Goal: Task Accomplishment & Management: Complete application form

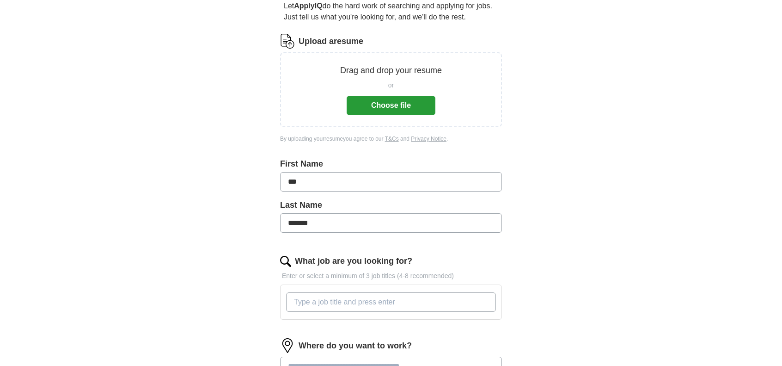
scroll to position [139, 0]
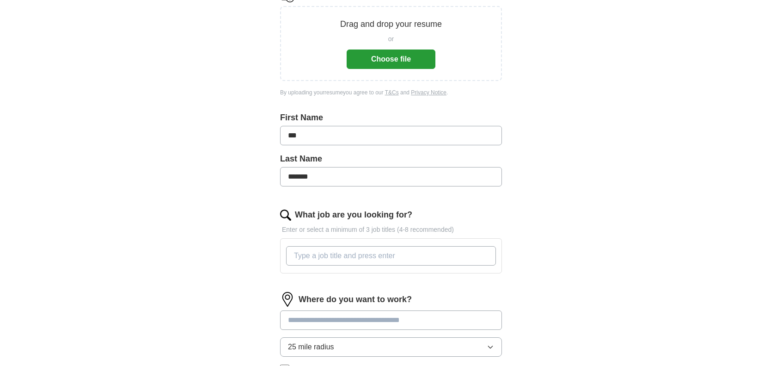
click at [333, 256] on input "What job are you looking for?" at bounding box center [391, 255] width 210 height 19
click at [338, 252] on input "What job are you looking for?" at bounding box center [391, 255] width 210 height 19
type input "non profit"
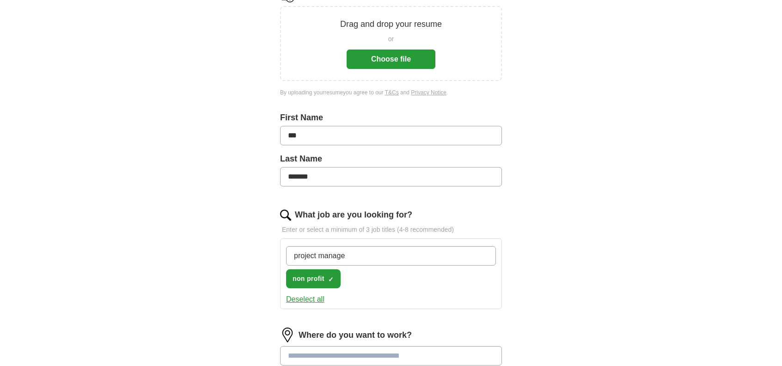
type input "project manager"
type input "a"
type input "clerical"
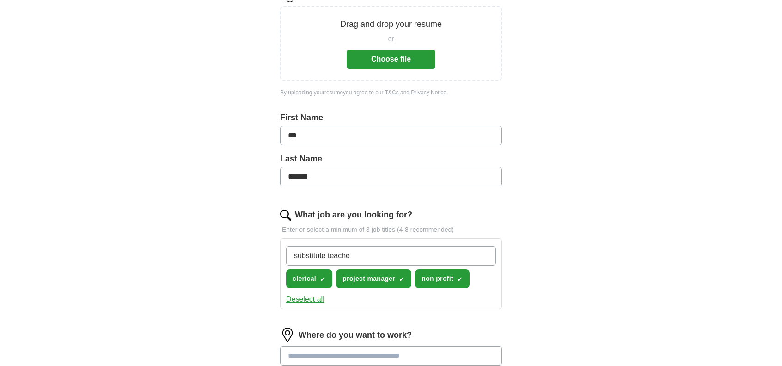
type input "substitute teacher"
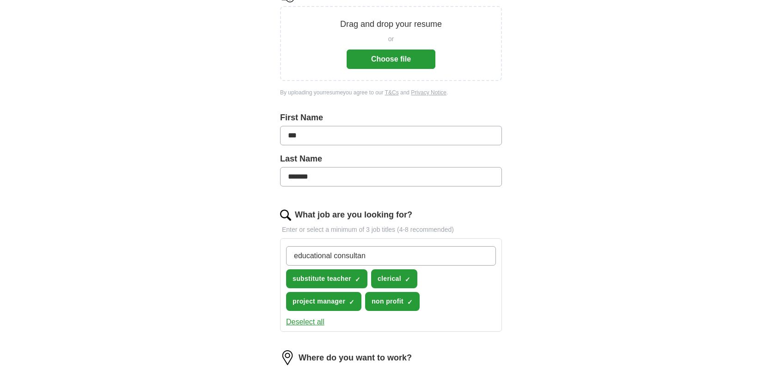
type input "educational consultant"
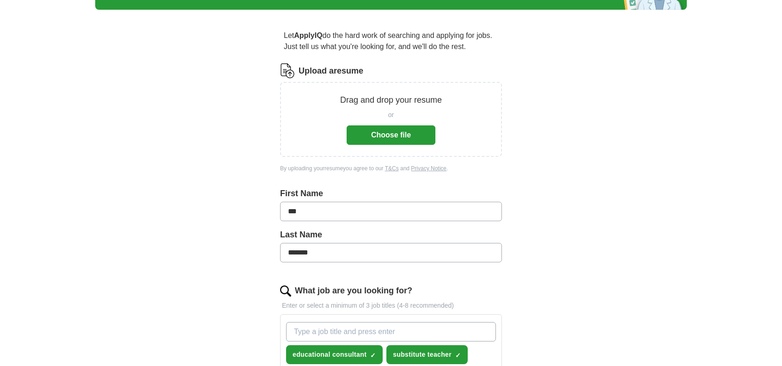
scroll to position [46, 0]
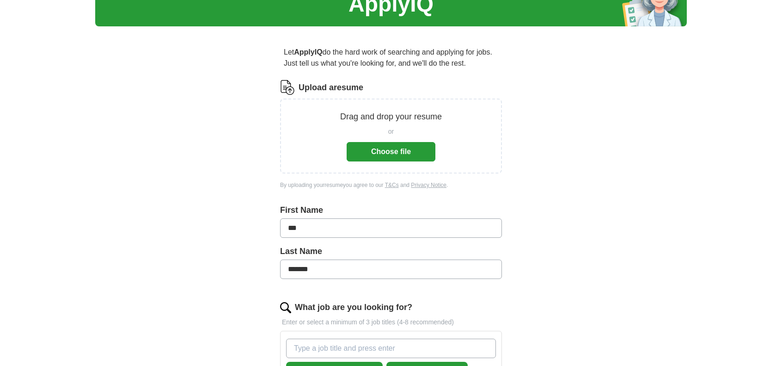
click at [377, 145] on button "Choose file" at bounding box center [391, 151] width 89 height 19
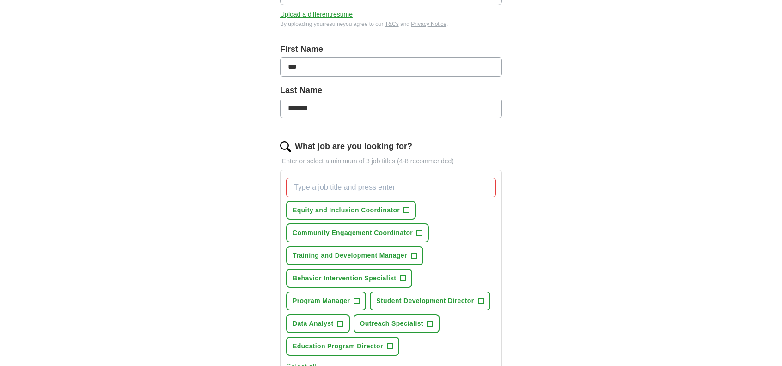
scroll to position [231, 0]
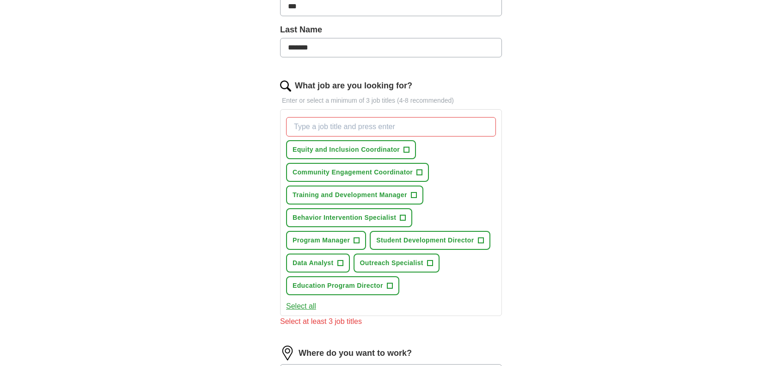
click at [309, 123] on input "What job are you looking for?" at bounding box center [391, 126] width 210 height 19
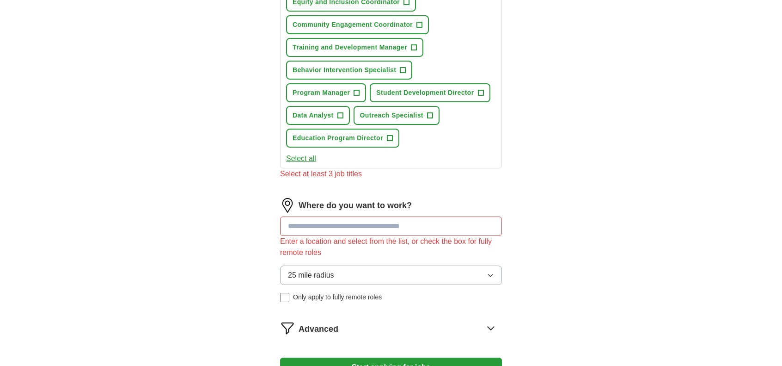
scroll to position [380, 0]
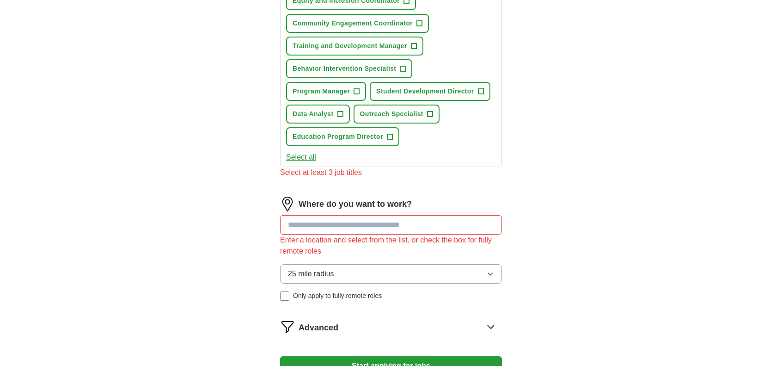
click at [312, 215] on input at bounding box center [391, 224] width 222 height 19
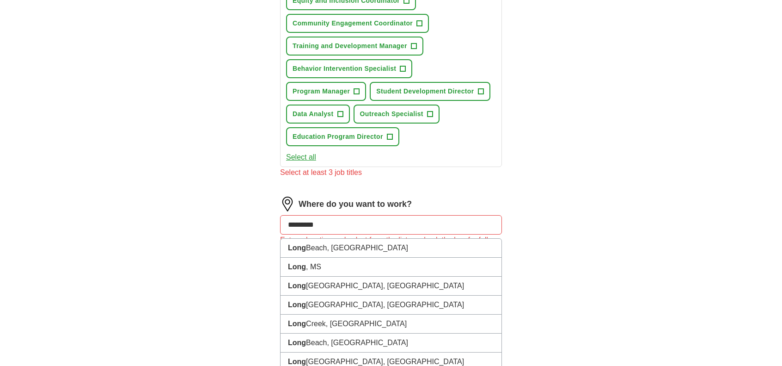
type input "**********"
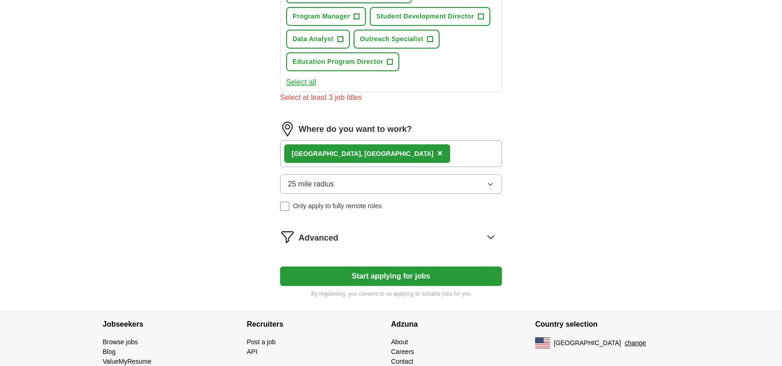
scroll to position [468, 0]
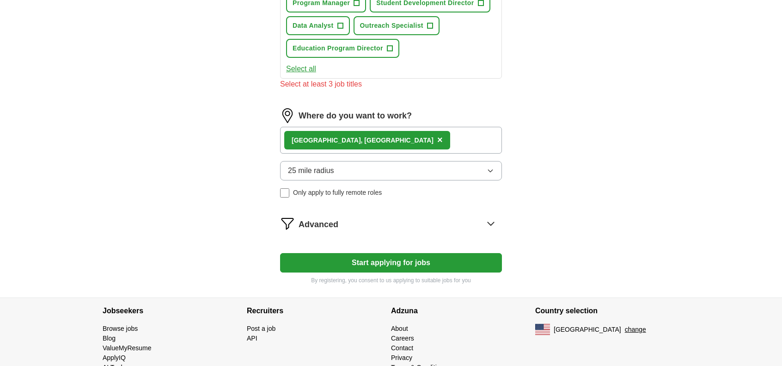
click at [311, 218] on span "Advanced" at bounding box center [319, 224] width 40 height 12
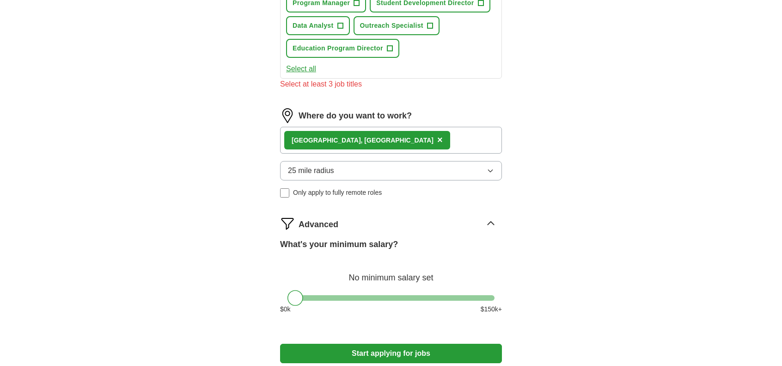
scroll to position [514, 0]
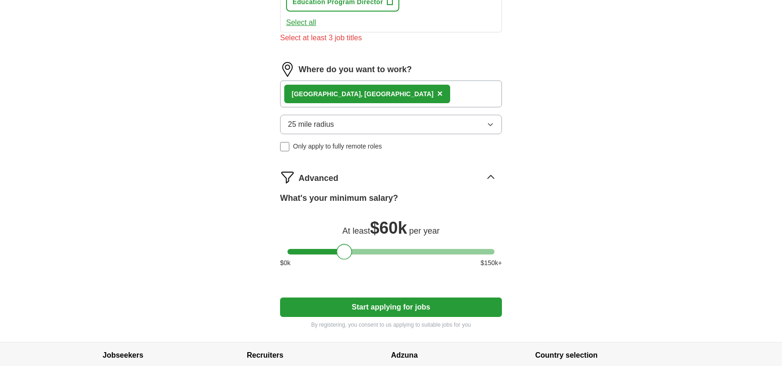
drag, startPoint x: 294, startPoint y: 228, endPoint x: 342, endPoint y: 236, distance: 49.2
click at [342, 236] on div "What's your minimum salary? At least $ 60k per year $ 0 k $ 150 k+" at bounding box center [391, 233] width 222 height 83
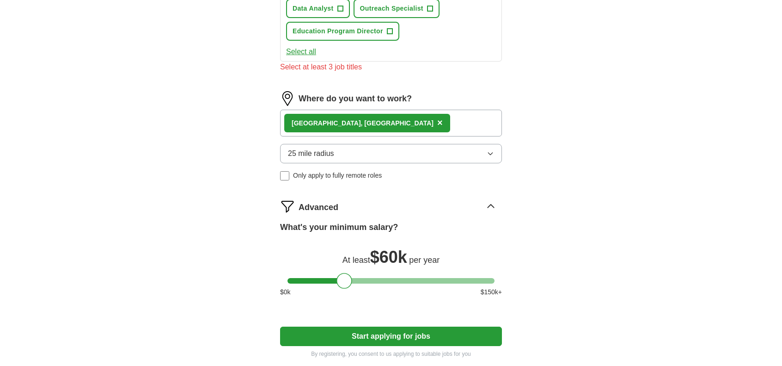
drag, startPoint x: 342, startPoint y: 236, endPoint x: 418, endPoint y: 146, distance: 117.5
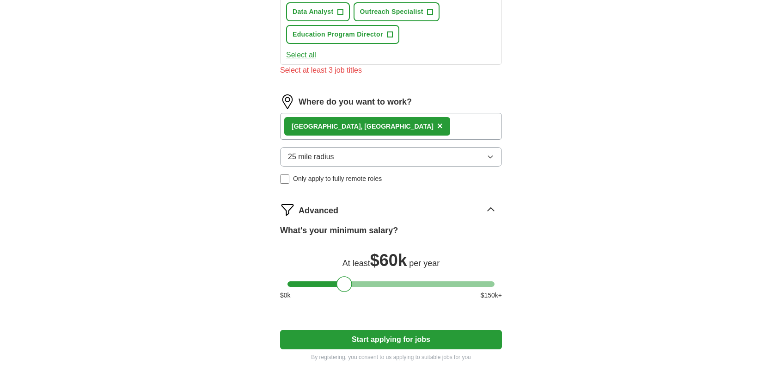
drag, startPoint x: 418, startPoint y: 146, endPoint x: 596, endPoint y: 163, distance: 178.8
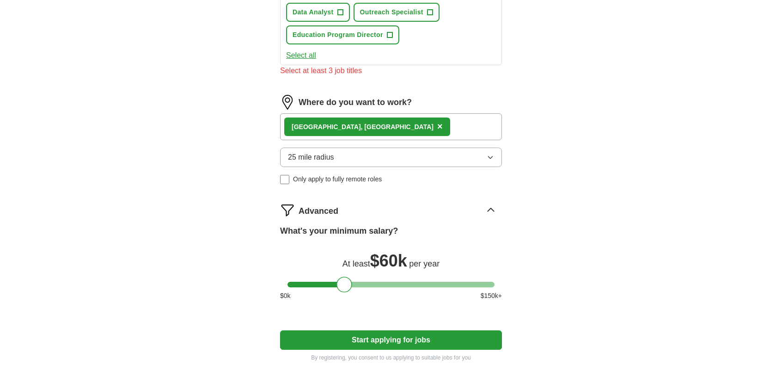
scroll to position [559, 0]
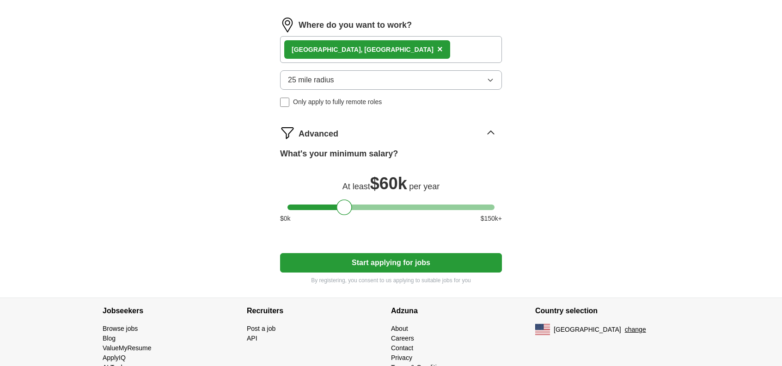
click at [400, 253] on button "Start applying for jobs" at bounding box center [391, 262] width 222 height 19
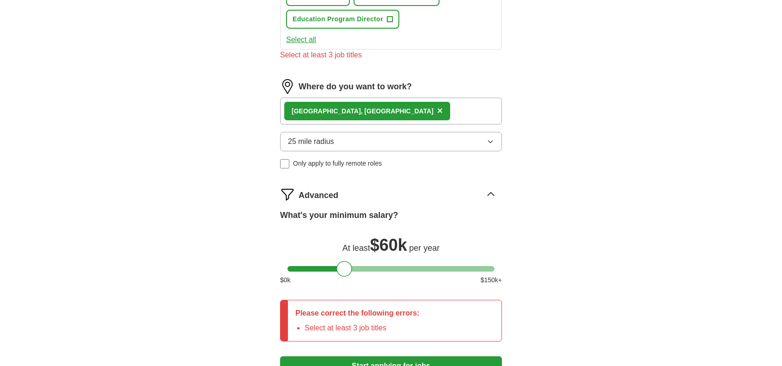
drag, startPoint x: 478, startPoint y: 187, endPoint x: 788, endPoint y: 258, distance: 317.6
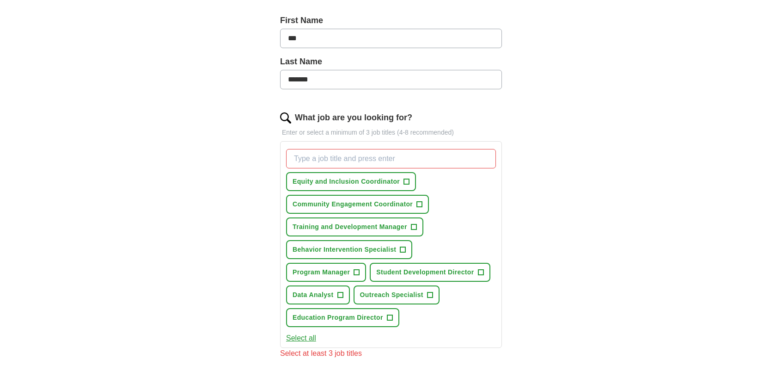
scroll to position [204, 0]
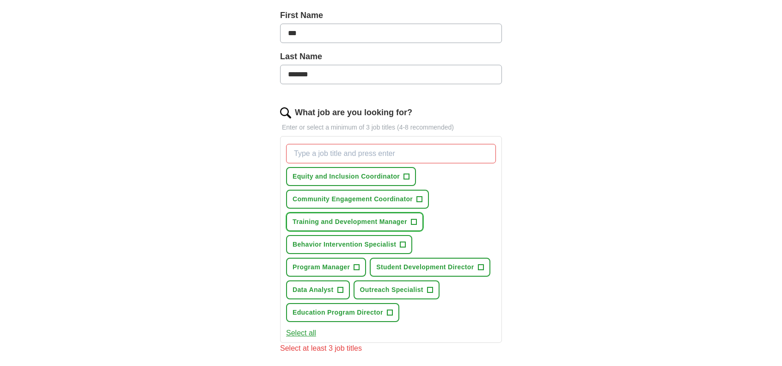
click at [411, 220] on span "+" at bounding box center [414, 221] width 6 height 7
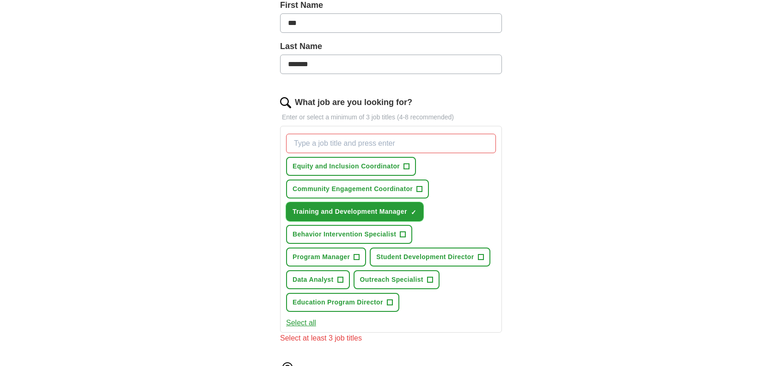
scroll to position [216, 0]
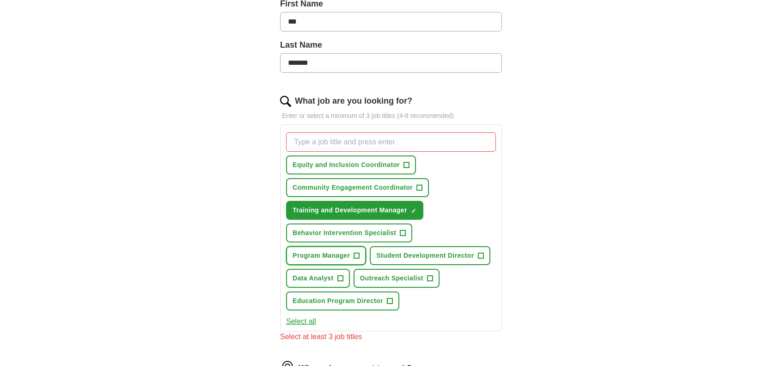
drag, startPoint x: 489, startPoint y: 232, endPoint x: 485, endPoint y: 226, distance: 6.4
click at [360, 252] on span "+" at bounding box center [357, 255] width 6 height 7
click at [343, 275] on span "+" at bounding box center [340, 278] width 6 height 7
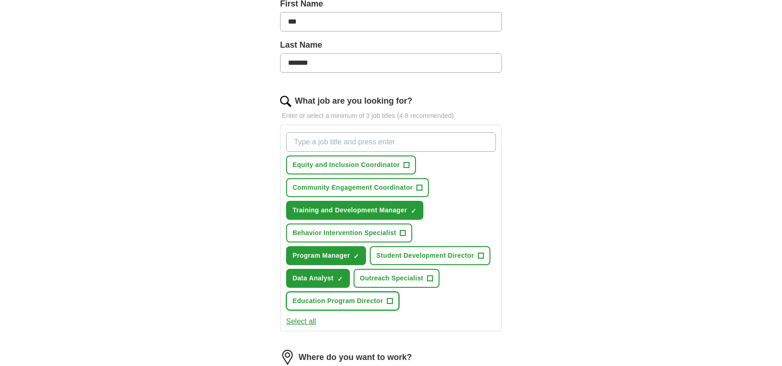
click at [392, 297] on span "+" at bounding box center [390, 300] width 6 height 7
click at [295, 316] on button "Select all" at bounding box center [301, 321] width 30 height 11
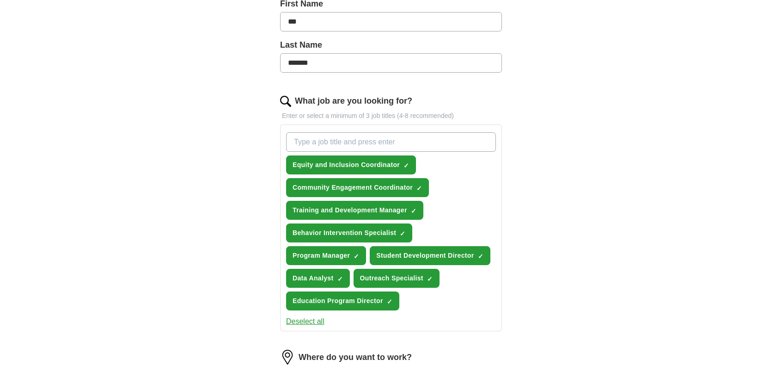
click at [310, 316] on button "Deselect all" at bounding box center [305, 321] width 38 height 11
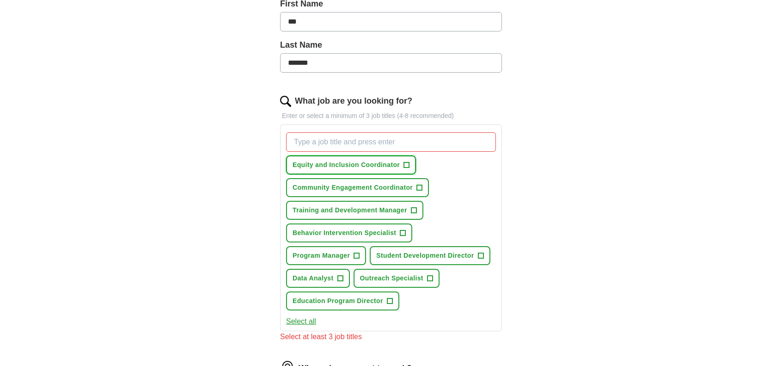
click at [405, 162] on span "+" at bounding box center [407, 164] width 6 height 7
click at [415, 189] on button "Community Engagement Coordinator +" at bounding box center [357, 187] width 143 height 19
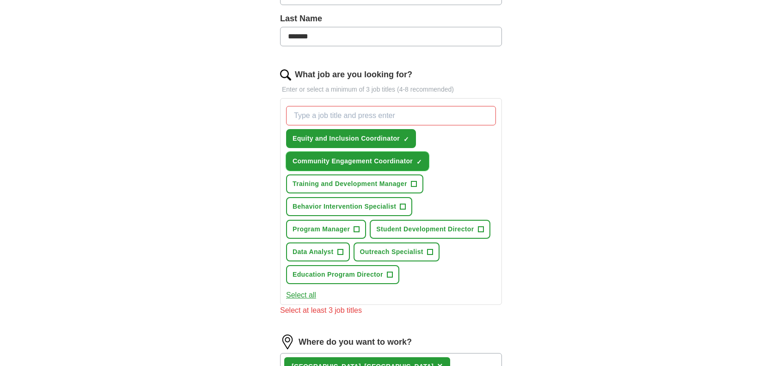
scroll to position [246, 0]
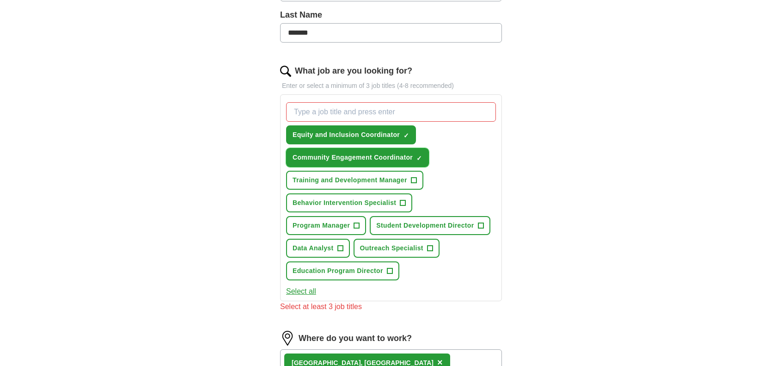
drag, startPoint x: 415, startPoint y: 189, endPoint x: 453, endPoint y: 204, distance: 40.9
click at [360, 222] on span "+" at bounding box center [357, 225] width 6 height 7
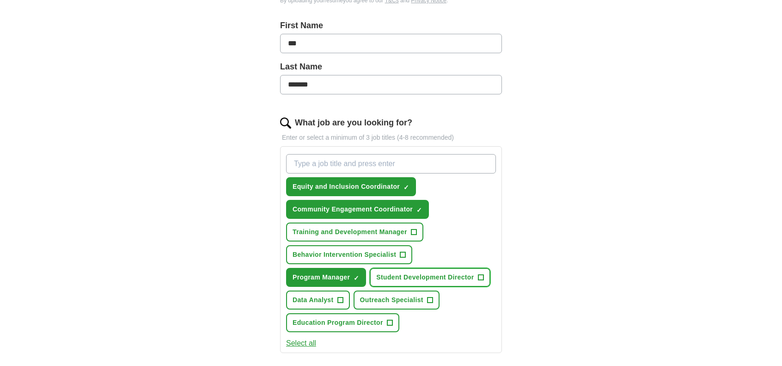
scroll to position [200, 0]
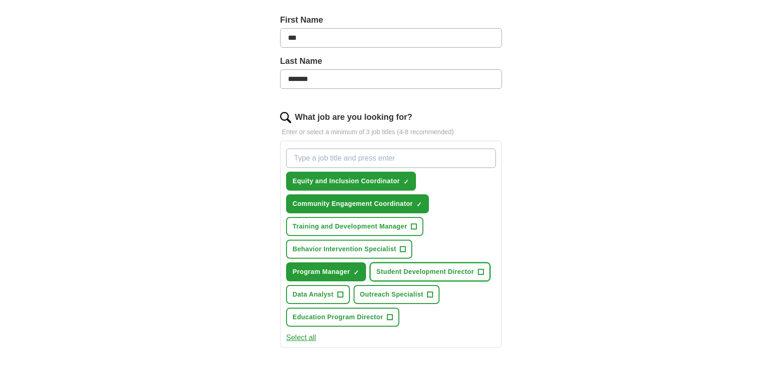
drag, startPoint x: 385, startPoint y: 263, endPoint x: 393, endPoint y: 253, distance: 13.1
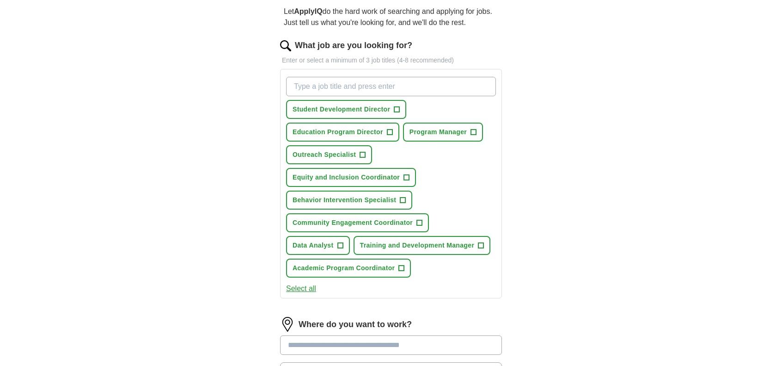
scroll to position [31, 0]
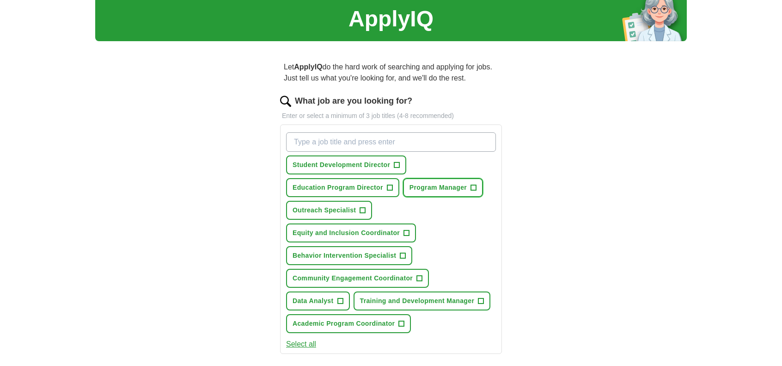
click at [469, 187] on button "Program Manager +" at bounding box center [443, 187] width 80 height 19
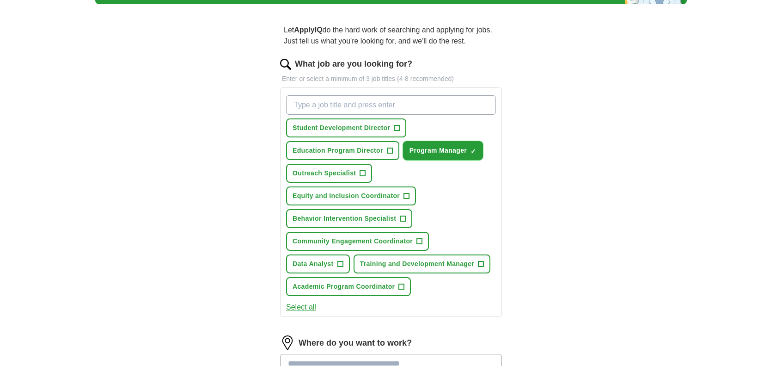
scroll to position [78, 0]
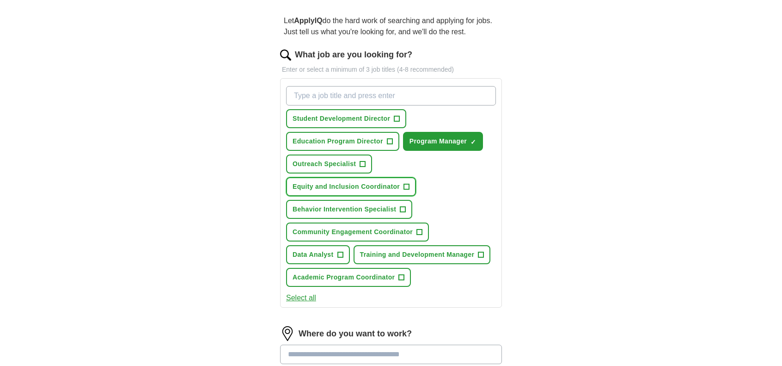
click at [368, 185] on span "Equity and Inclusion Coordinator" at bounding box center [346, 187] width 107 height 10
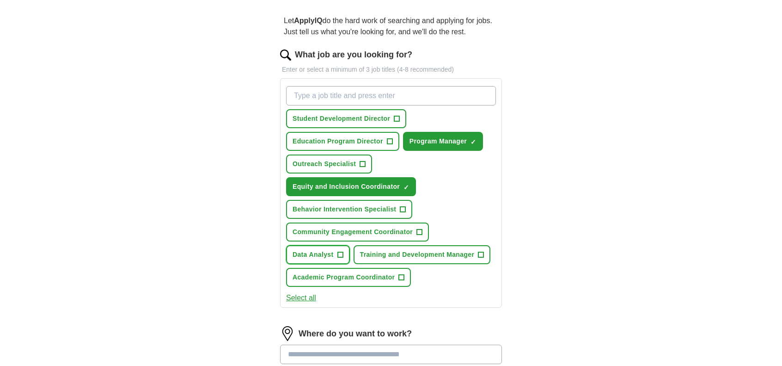
click at [334, 250] on span "Data Analyst" at bounding box center [313, 255] width 41 height 10
click at [398, 232] on span "Community Engagement Coordinator" at bounding box center [353, 232] width 120 height 10
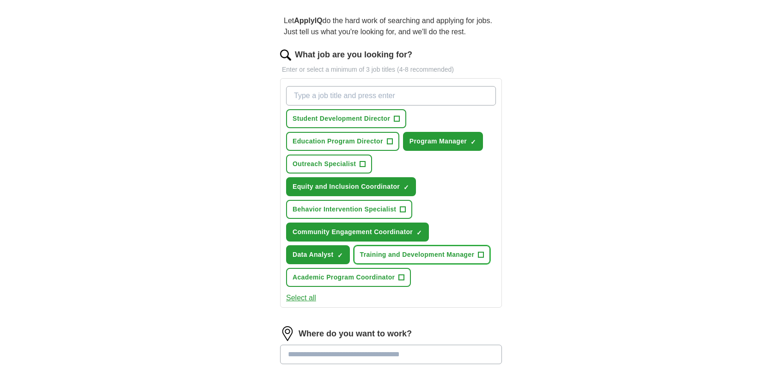
click at [378, 258] on button "Training and Development Manager +" at bounding box center [422, 254] width 137 height 19
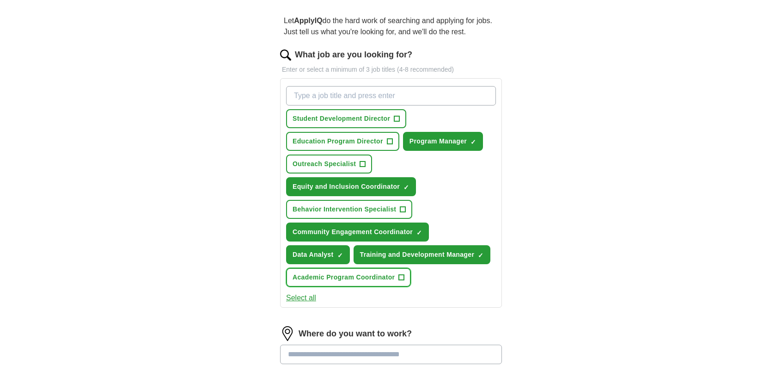
click at [375, 278] on span "Academic Program Coordinator" at bounding box center [344, 277] width 102 height 10
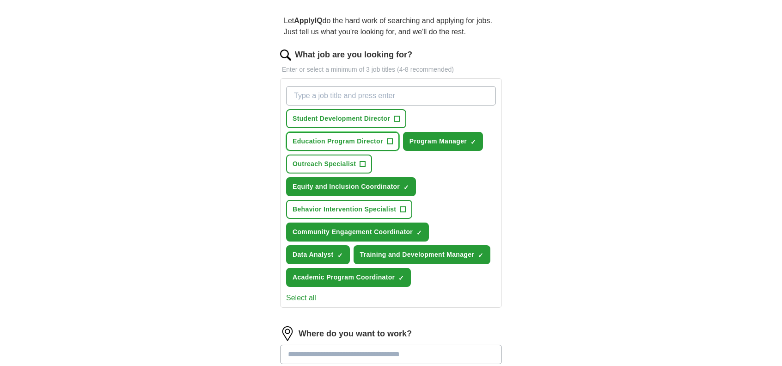
click at [362, 143] on span "Education Program Director" at bounding box center [338, 141] width 91 height 10
click at [339, 168] on button "Outreach Specialist +" at bounding box center [329, 163] width 86 height 19
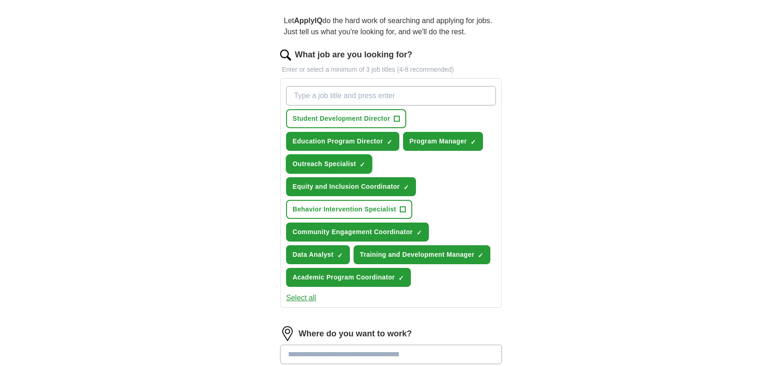
click at [340, 170] on button "Outreach Specialist ✓ ×" at bounding box center [329, 163] width 86 height 19
click at [322, 90] on input "What job are you looking for?" at bounding box center [391, 95] width 210 height 19
type input "clerical"
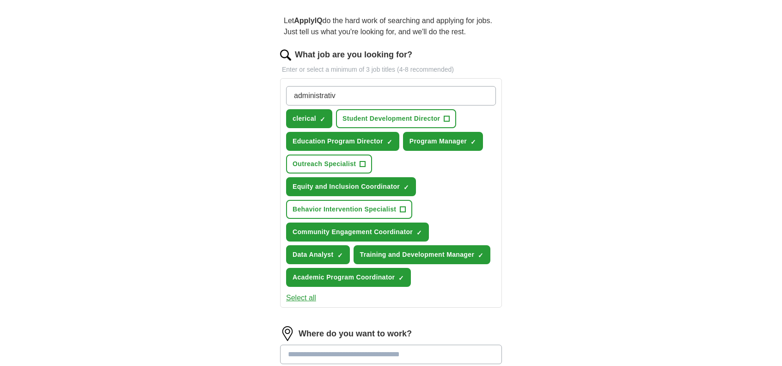
type input "administrative"
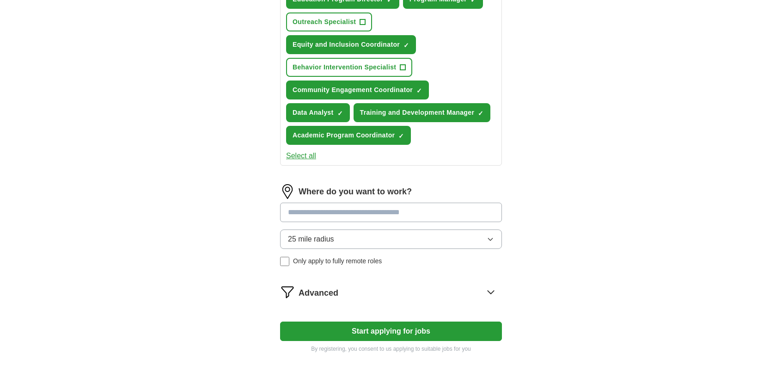
scroll to position [263, 0]
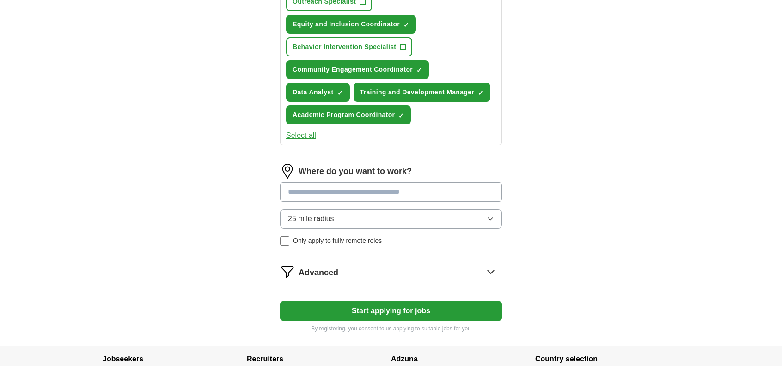
click at [410, 189] on input at bounding box center [391, 191] width 222 height 19
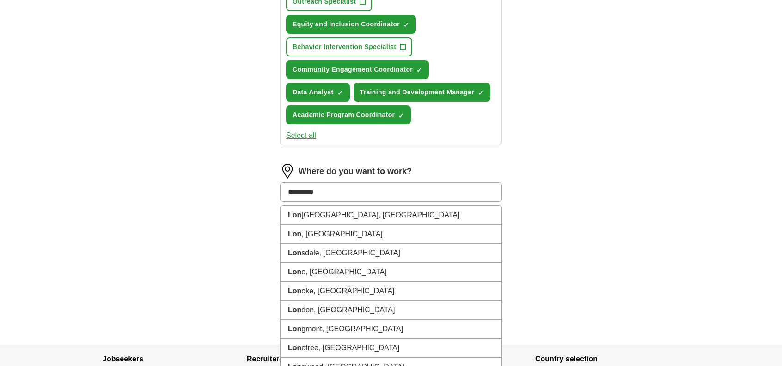
type input "**********"
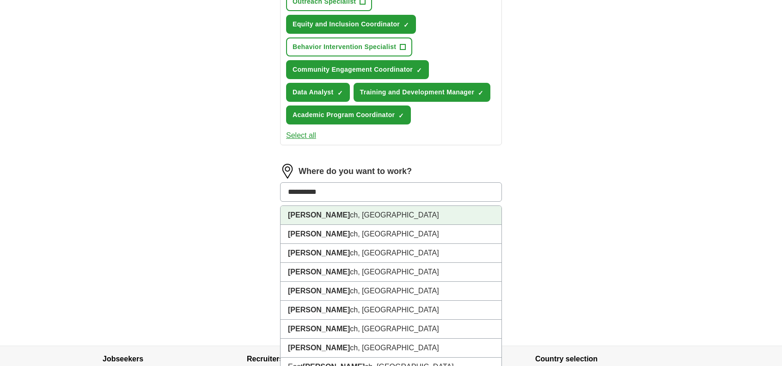
click at [360, 209] on li "[PERSON_NAME] ch, [GEOGRAPHIC_DATA]" at bounding box center [391, 215] width 221 height 19
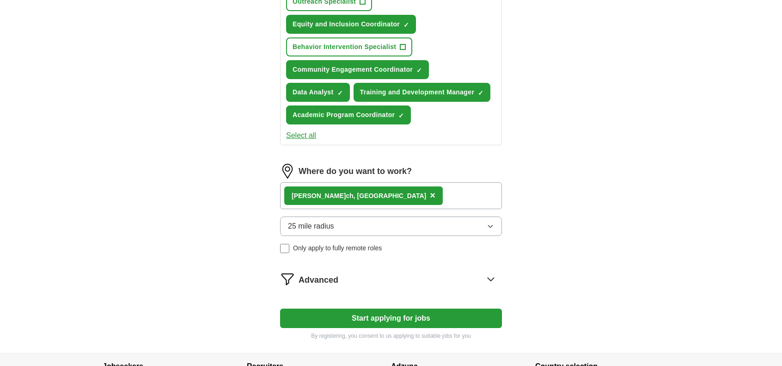
click at [420, 315] on button "Start applying for jobs" at bounding box center [391, 317] width 222 height 19
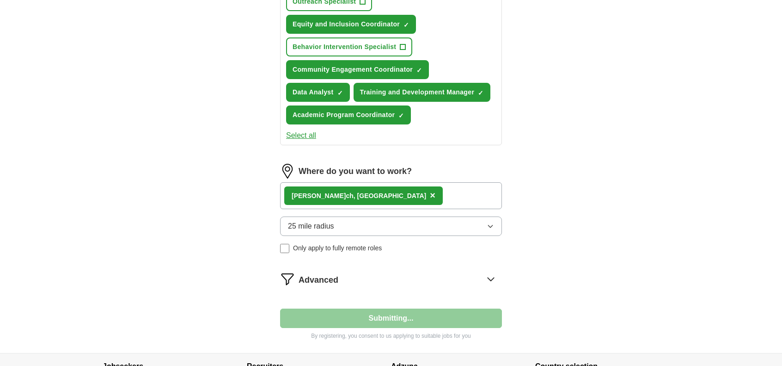
select select "**"
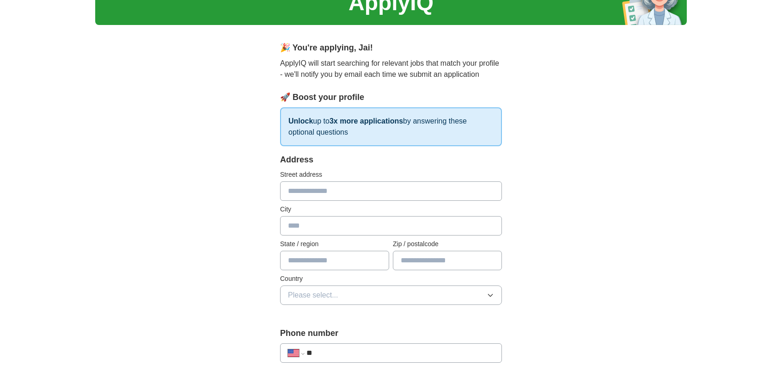
scroll to position [92, 0]
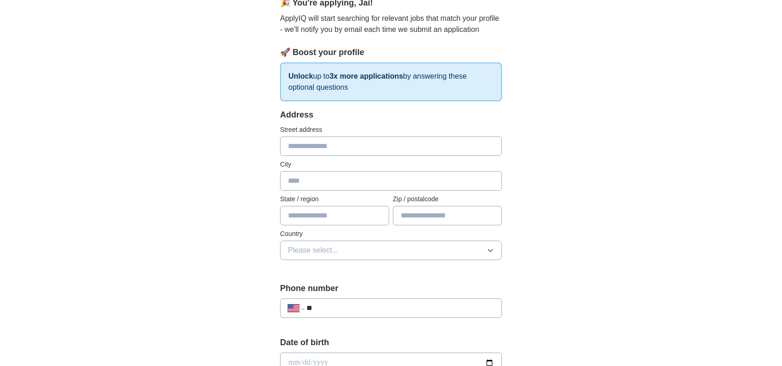
click at [342, 147] on input "text" at bounding box center [391, 145] width 222 height 19
type input "**********"
type input "**"
type input "*****"
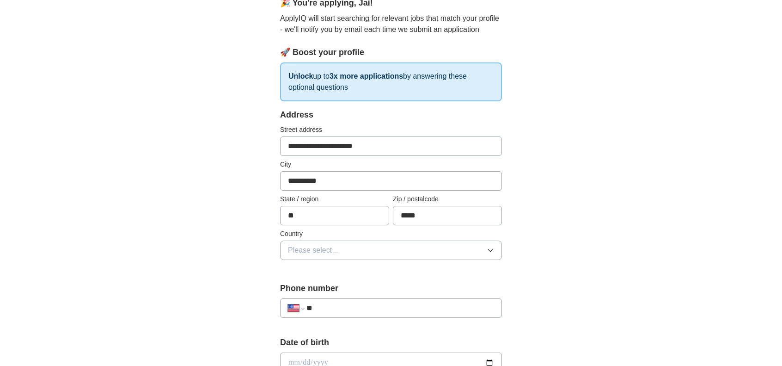
scroll to position [231, 0]
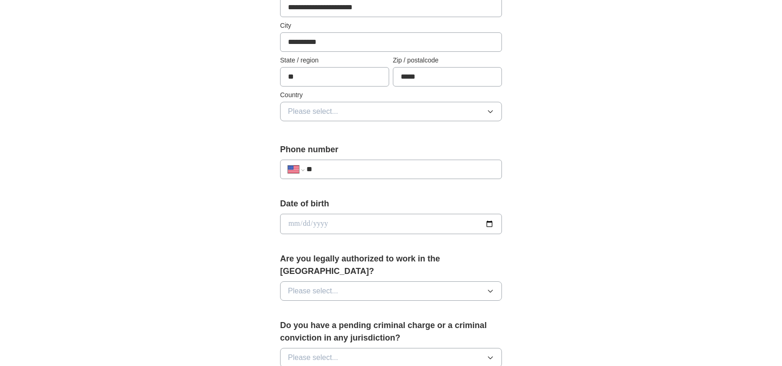
click at [325, 116] on span "Please select..." at bounding box center [313, 111] width 50 height 11
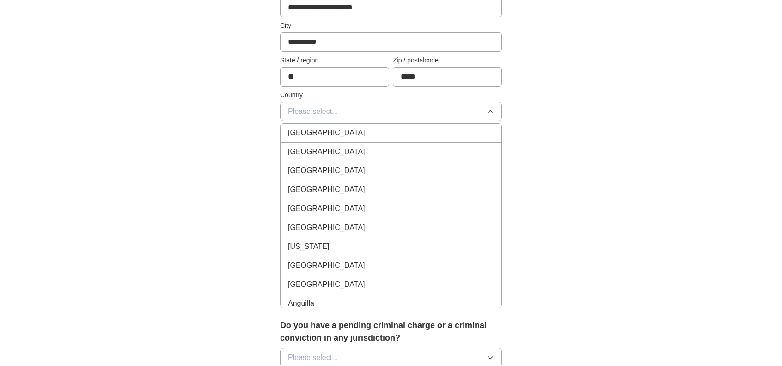
click at [328, 155] on span "[GEOGRAPHIC_DATA]" at bounding box center [326, 151] width 77 height 11
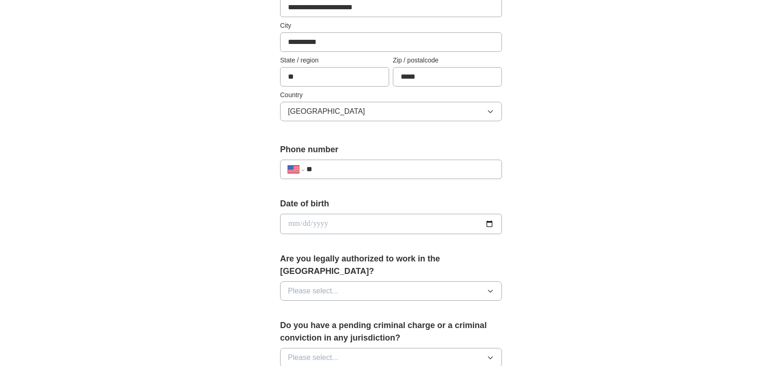
click at [354, 178] on div "**********" at bounding box center [391, 164] width 222 height 43
click at [352, 168] on input "**" at bounding box center [400, 169] width 188 height 11
type input "**********"
click at [350, 225] on input "date" at bounding box center [391, 224] width 222 height 20
type input "**********"
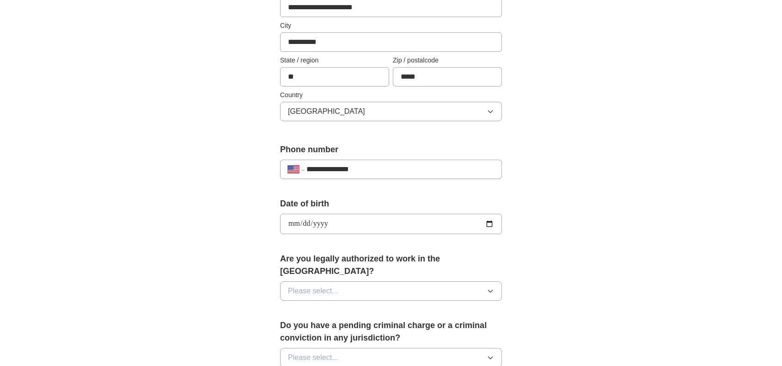
type input "**********"
click at [427, 282] on button "Please select..." at bounding box center [391, 290] width 222 height 19
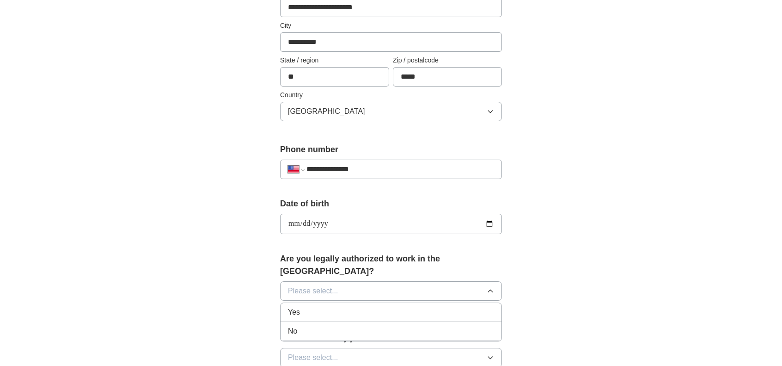
click at [338, 306] on div "Yes" at bounding box center [391, 311] width 206 height 11
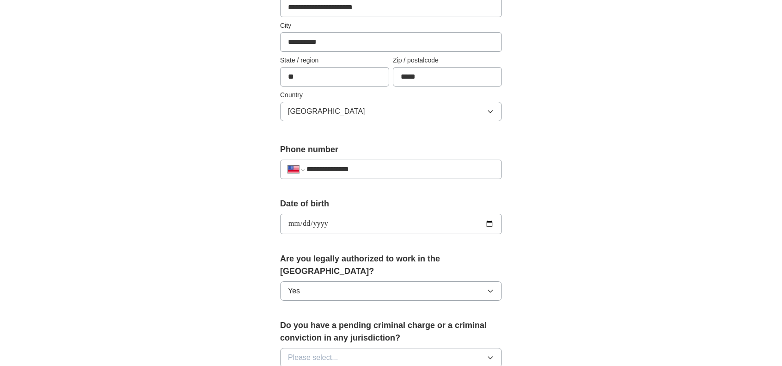
click at [620, 173] on div "**********" at bounding box center [391, 218] width 592 height 842
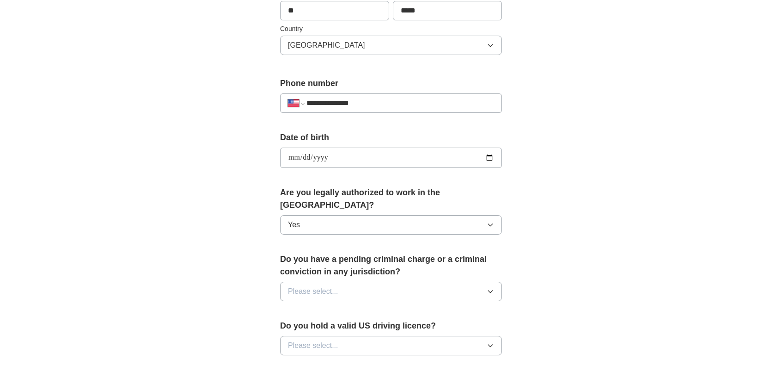
scroll to position [370, 0]
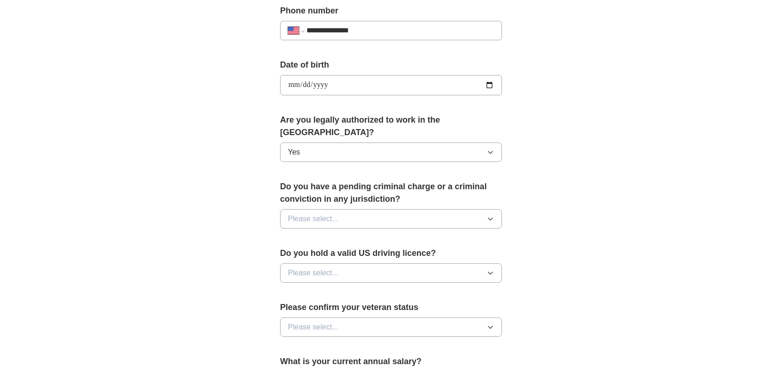
click at [403, 209] on button "Please select..." at bounding box center [391, 218] width 222 height 19
click at [324, 253] on div "No" at bounding box center [391, 258] width 206 height 11
click at [354, 263] on button "Please select..." at bounding box center [391, 272] width 222 height 19
click at [329, 288] on div "Yes" at bounding box center [391, 293] width 206 height 11
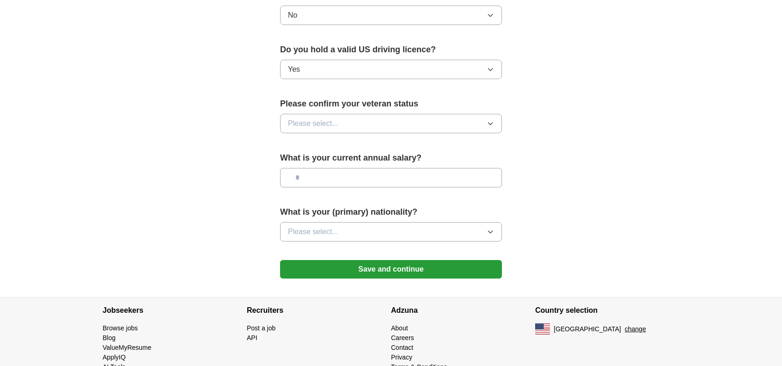
scroll to position [583, 0]
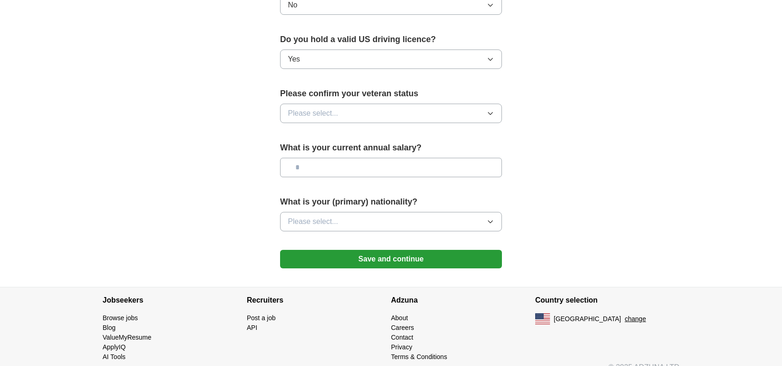
click at [327, 108] on span "Please select..." at bounding box center [313, 113] width 50 height 11
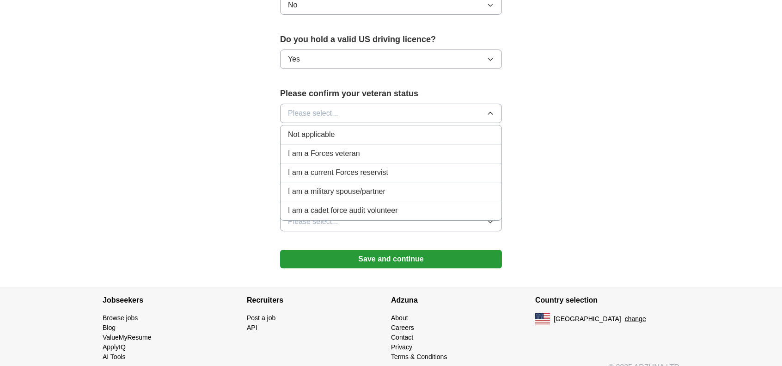
click at [351, 129] on div "Not applicable" at bounding box center [391, 134] width 206 height 11
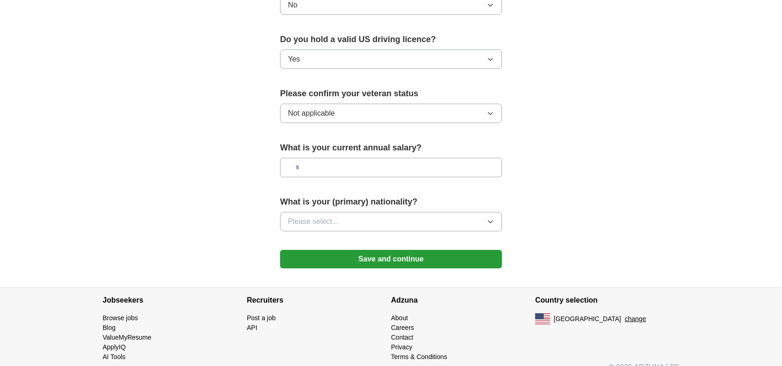
click at [356, 158] on input "text" at bounding box center [391, 167] width 222 height 19
type input "*******"
click at [364, 212] on button "Please select..." at bounding box center [391, 221] width 222 height 19
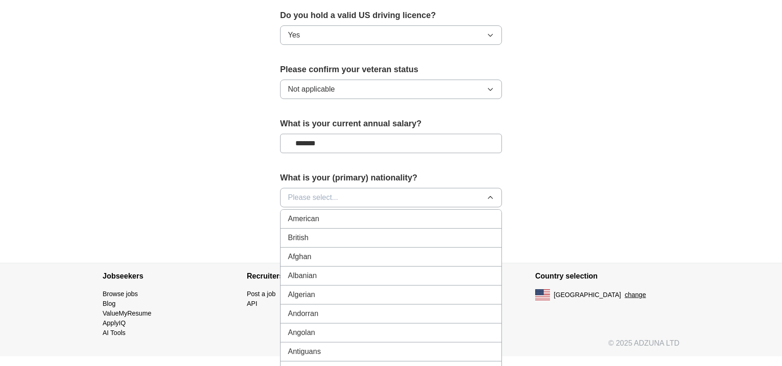
scroll to position [621, 0]
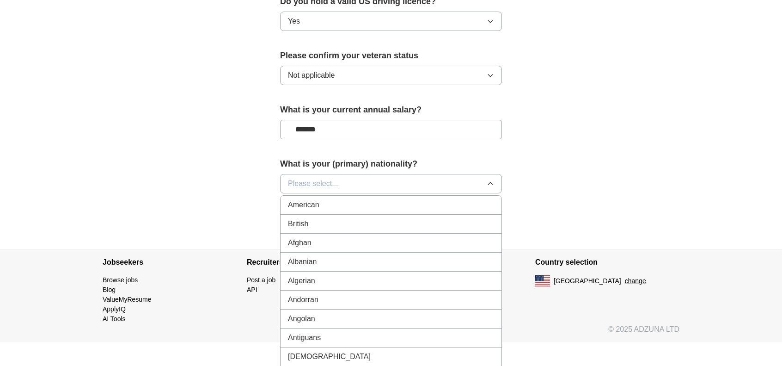
click at [322, 199] on div "American" at bounding box center [391, 204] width 206 height 11
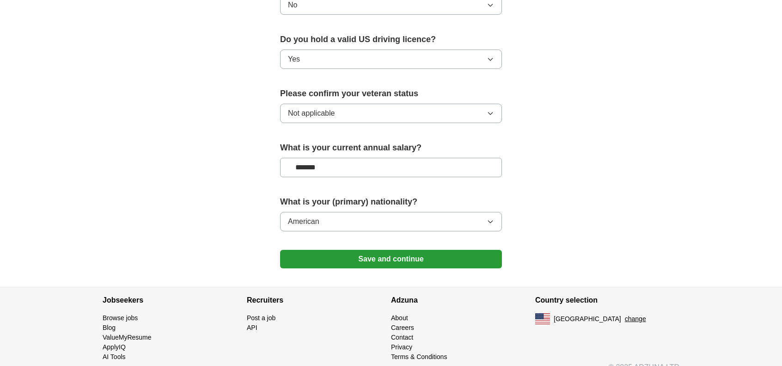
click at [387, 250] on button "Save and continue" at bounding box center [391, 259] width 222 height 18
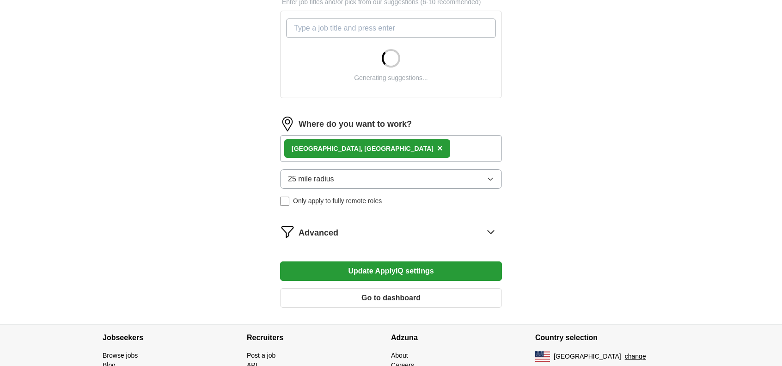
scroll to position [380, 0]
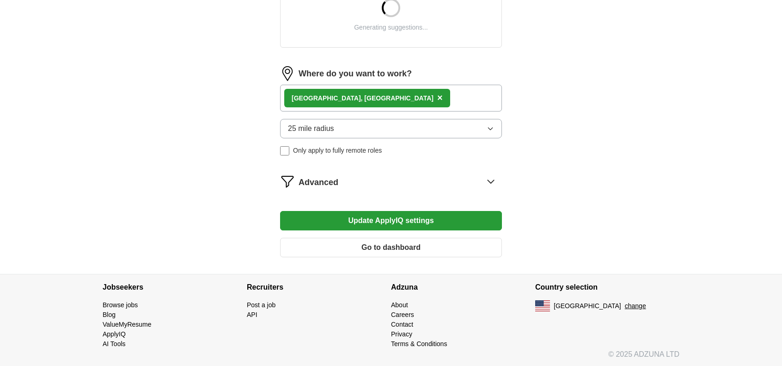
click at [315, 183] on span "Advanced" at bounding box center [319, 182] width 40 height 12
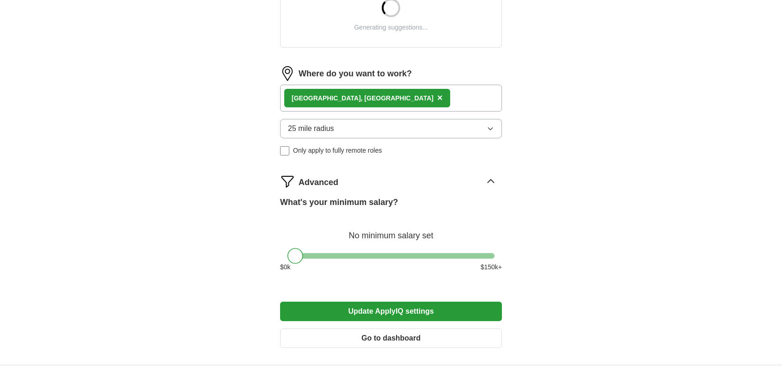
scroll to position [426, 0]
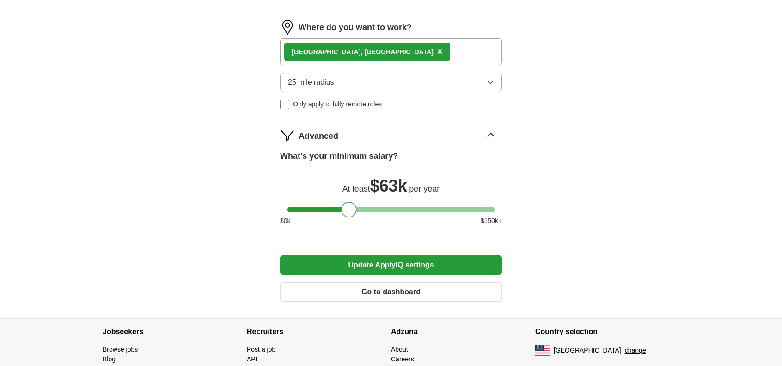
drag, startPoint x: 299, startPoint y: 212, endPoint x: 353, endPoint y: 216, distance: 54.7
click at [353, 216] on div "What's your minimum salary? At least $ 63k per year $ 0 k $ 150 k+" at bounding box center [391, 191] width 222 height 83
click at [408, 267] on button "Update ApplyIQ settings" at bounding box center [391, 264] width 222 height 19
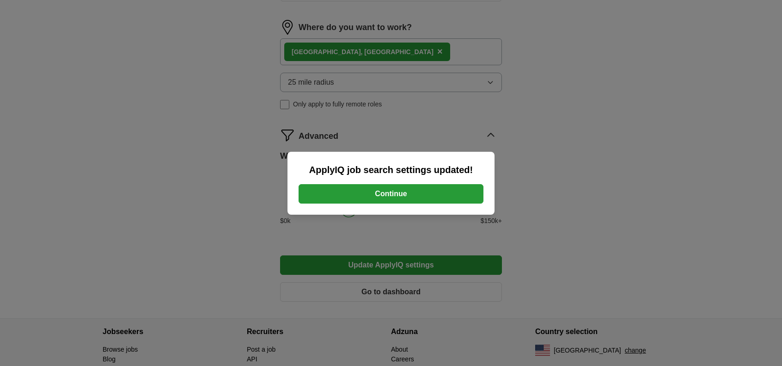
click at [409, 194] on button "Continue" at bounding box center [391, 193] width 185 height 19
